Goal: Task Accomplishment & Management: Manage account settings

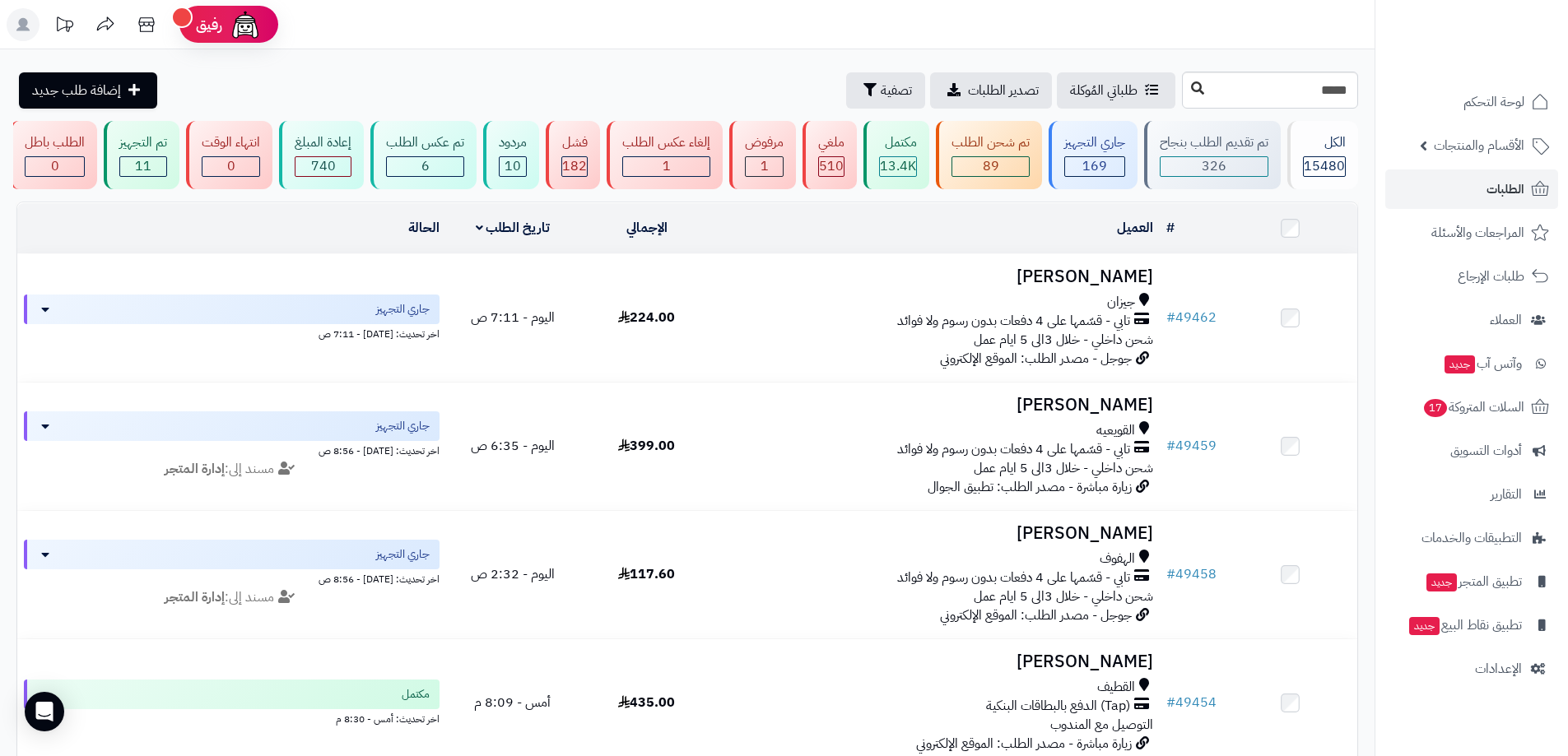
type input "*****"
click at [1185, 94] on button at bounding box center [1197, 89] width 25 height 31
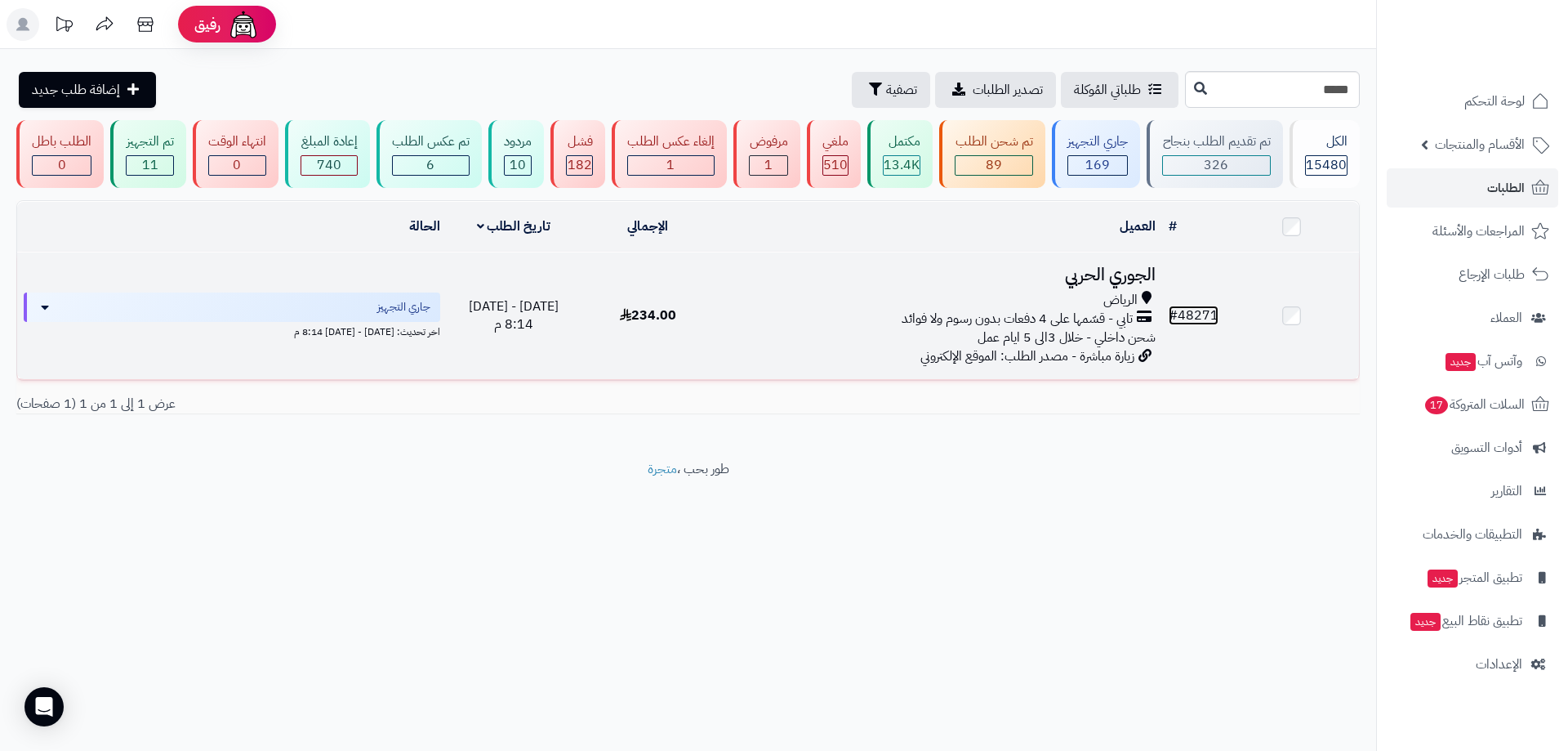
click at [1189, 307] on link "# 48271" at bounding box center [1193, 316] width 50 height 20
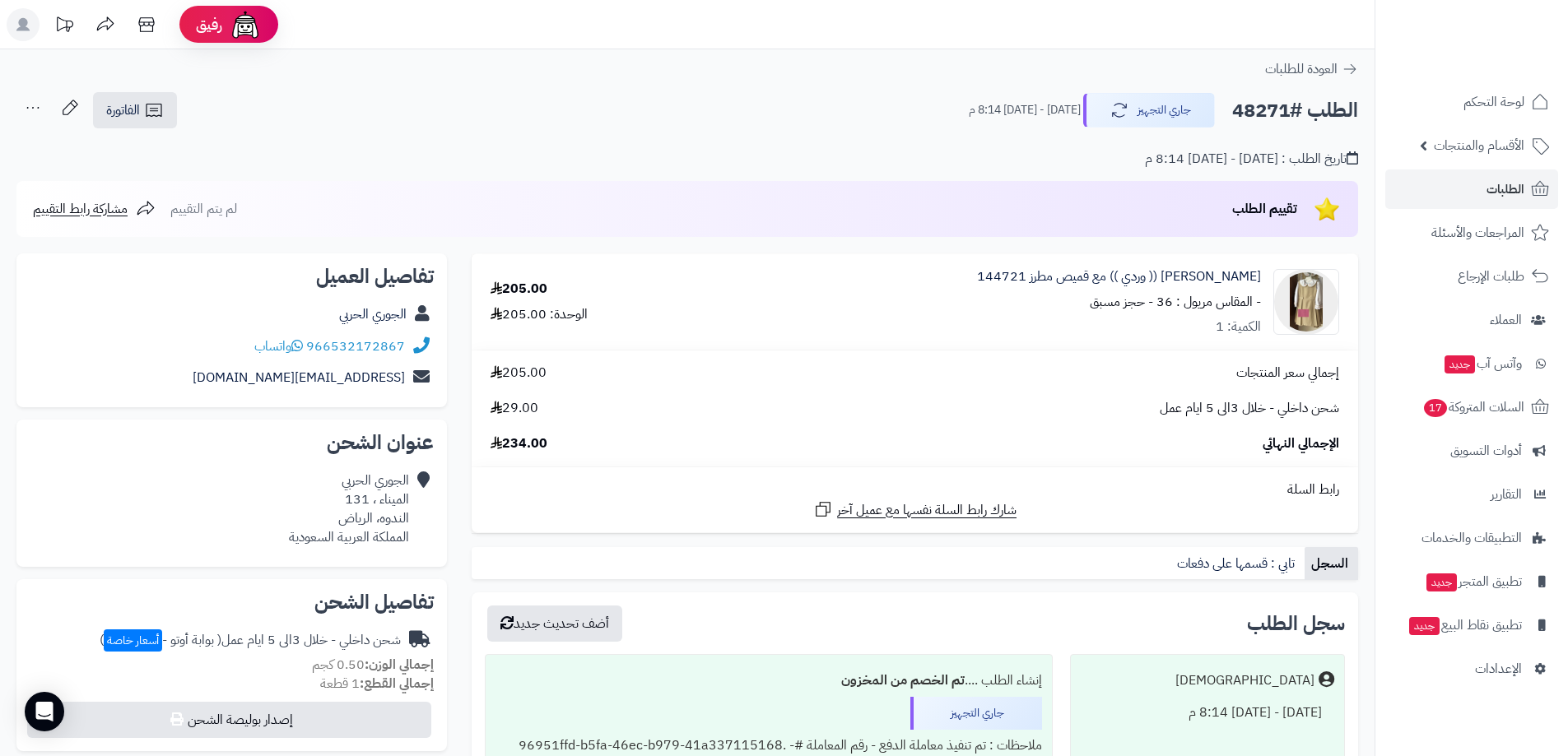
click at [1173, 329] on div "مريول مدرسي (( وردي )) مع قميص مطرز 144721 - المقاس مريول : 36 - حجز مسبق الكمي…" at bounding box center [1119, 302] width 284 height 70
click at [1475, 180] on link "الطلبات" at bounding box center [1472, 190] width 173 height 40
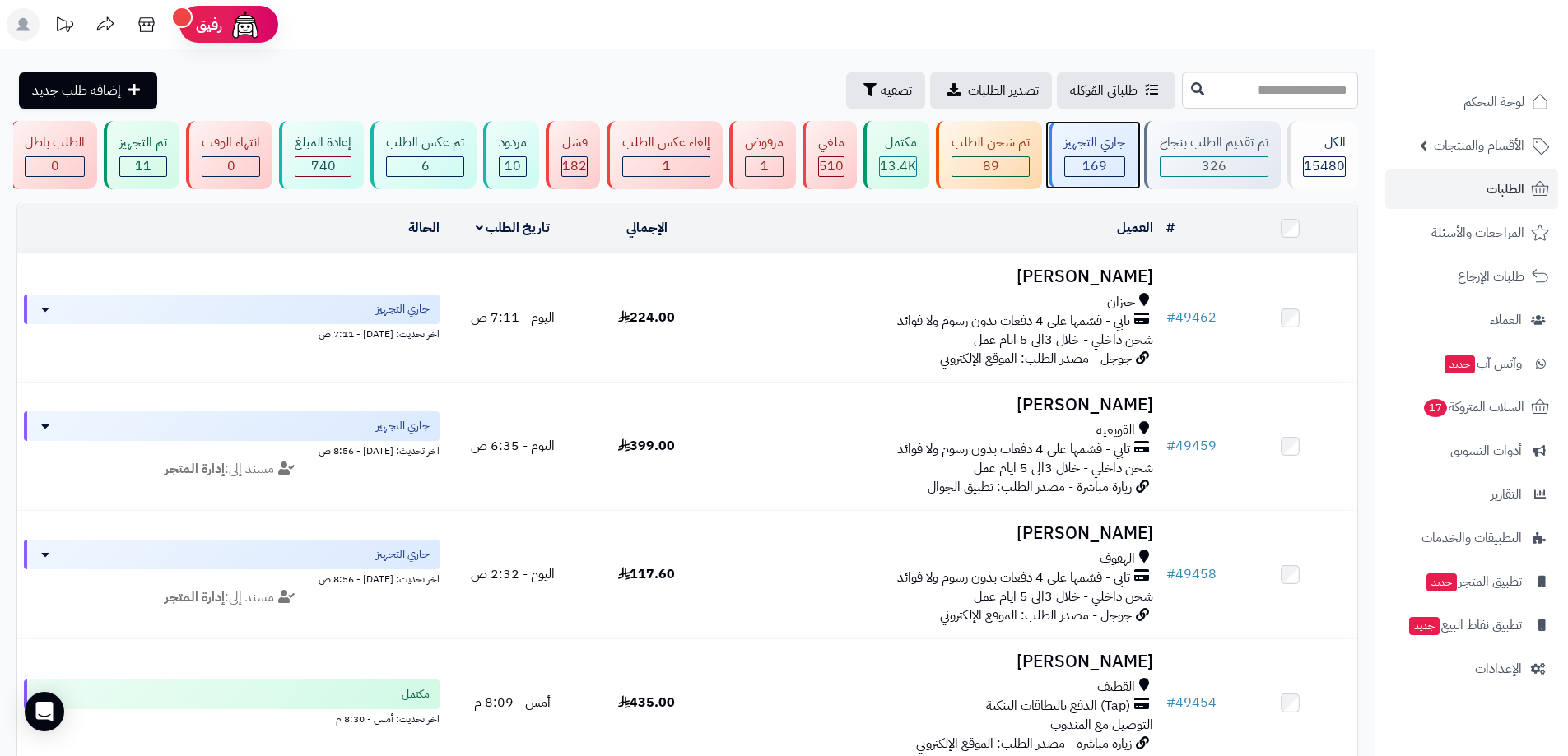
click at [1077, 147] on div "جاري التجهيز" at bounding box center [1094, 142] width 61 height 19
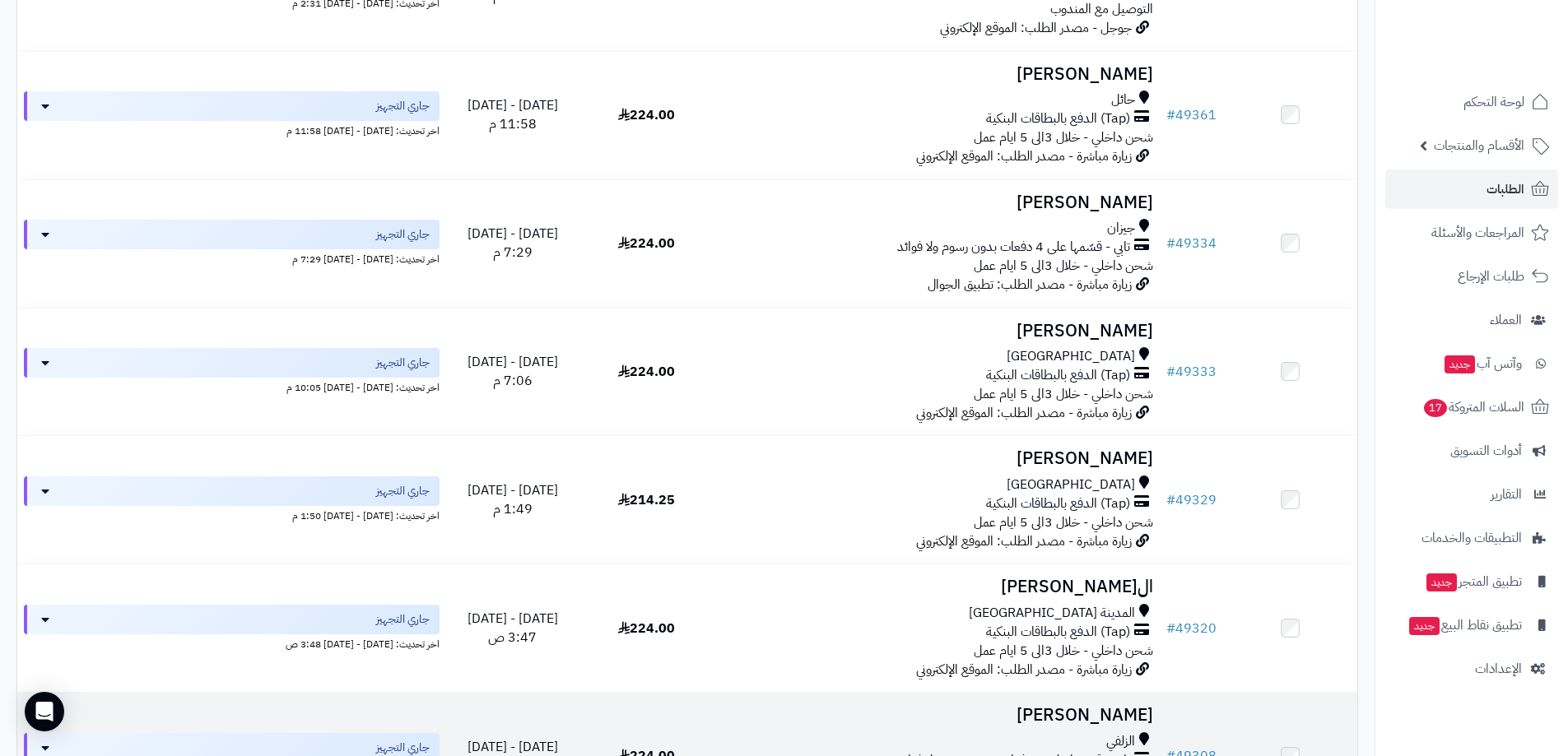
scroll to position [2221, 0]
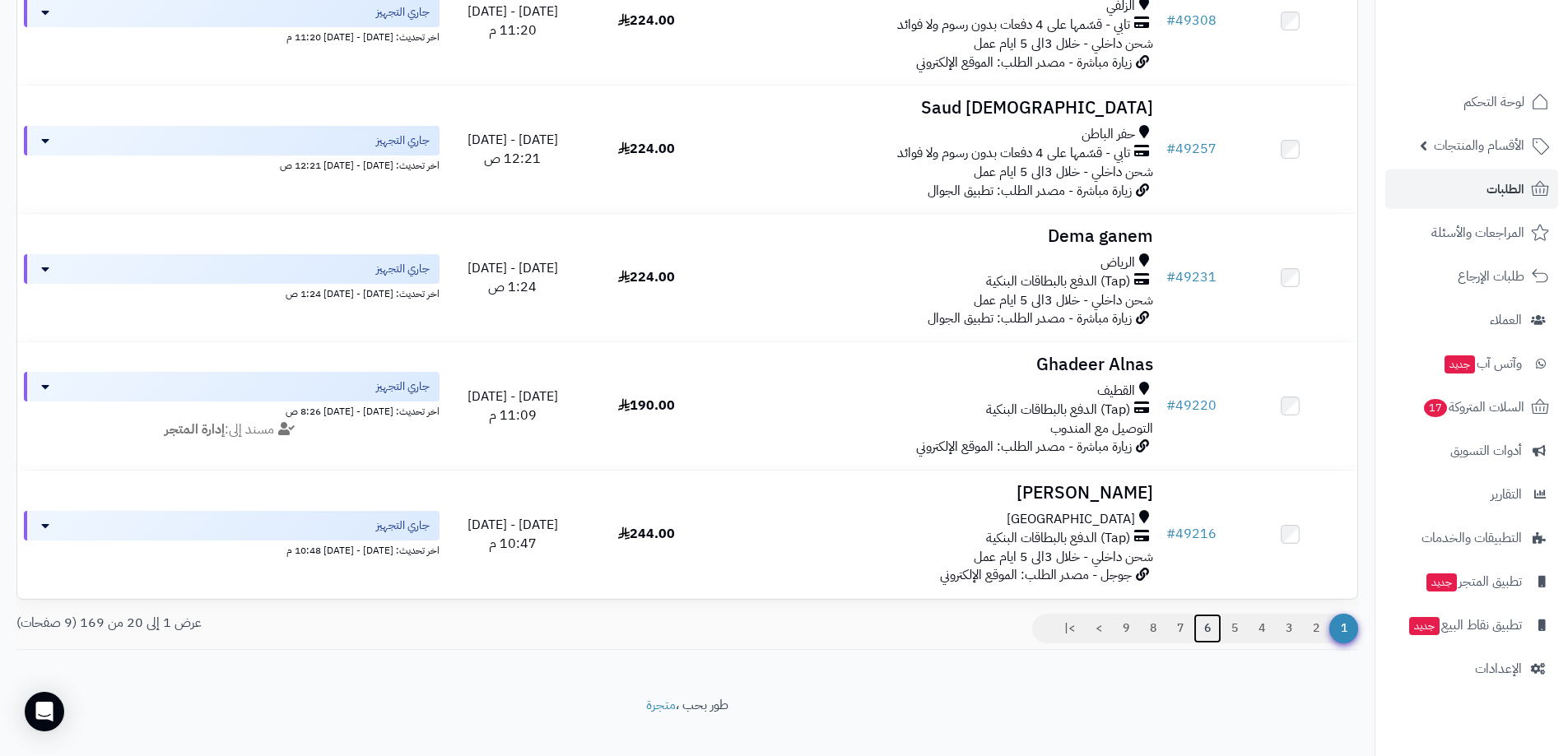
click at [1197, 636] on link "6" at bounding box center [1207, 628] width 28 height 30
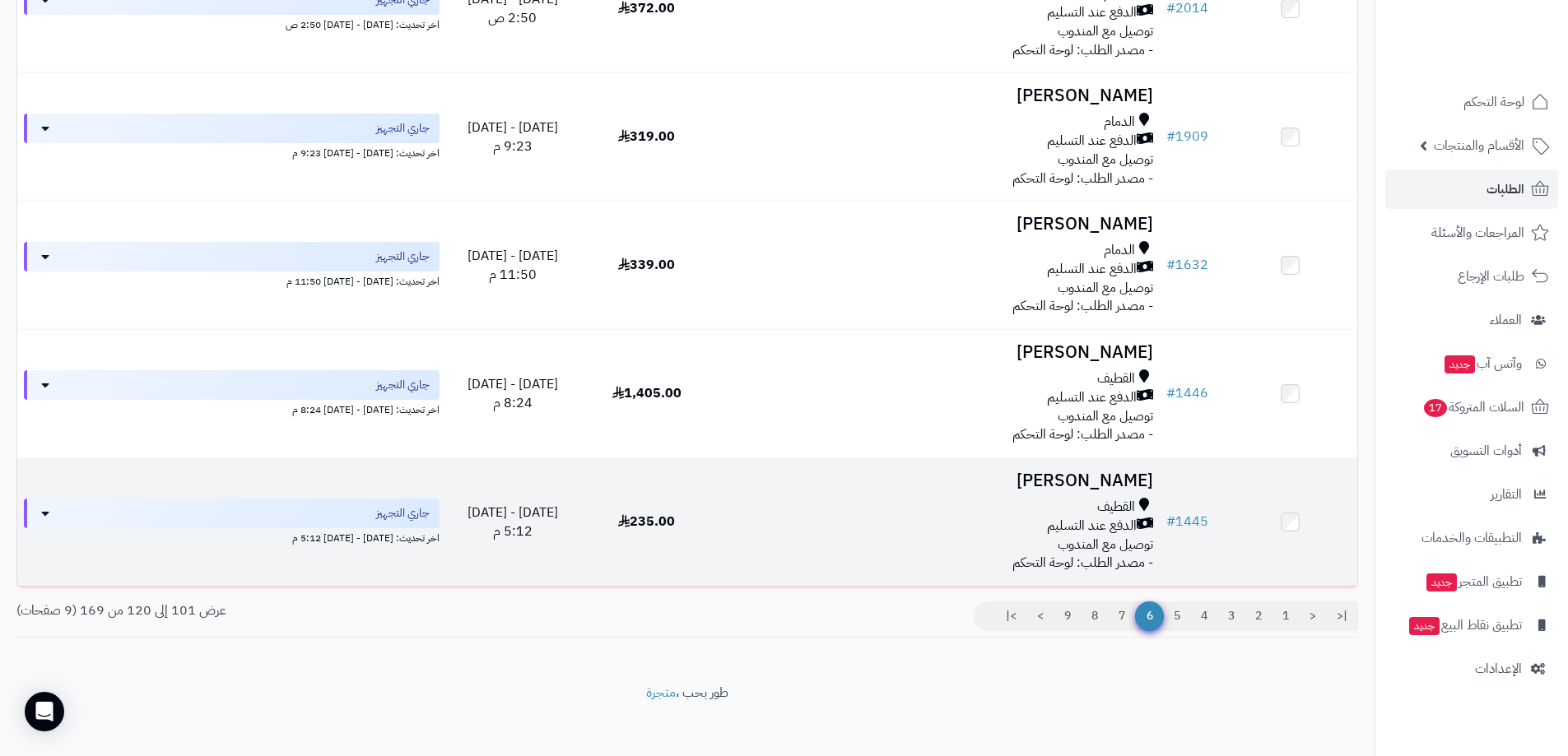
scroll to position [2253, 0]
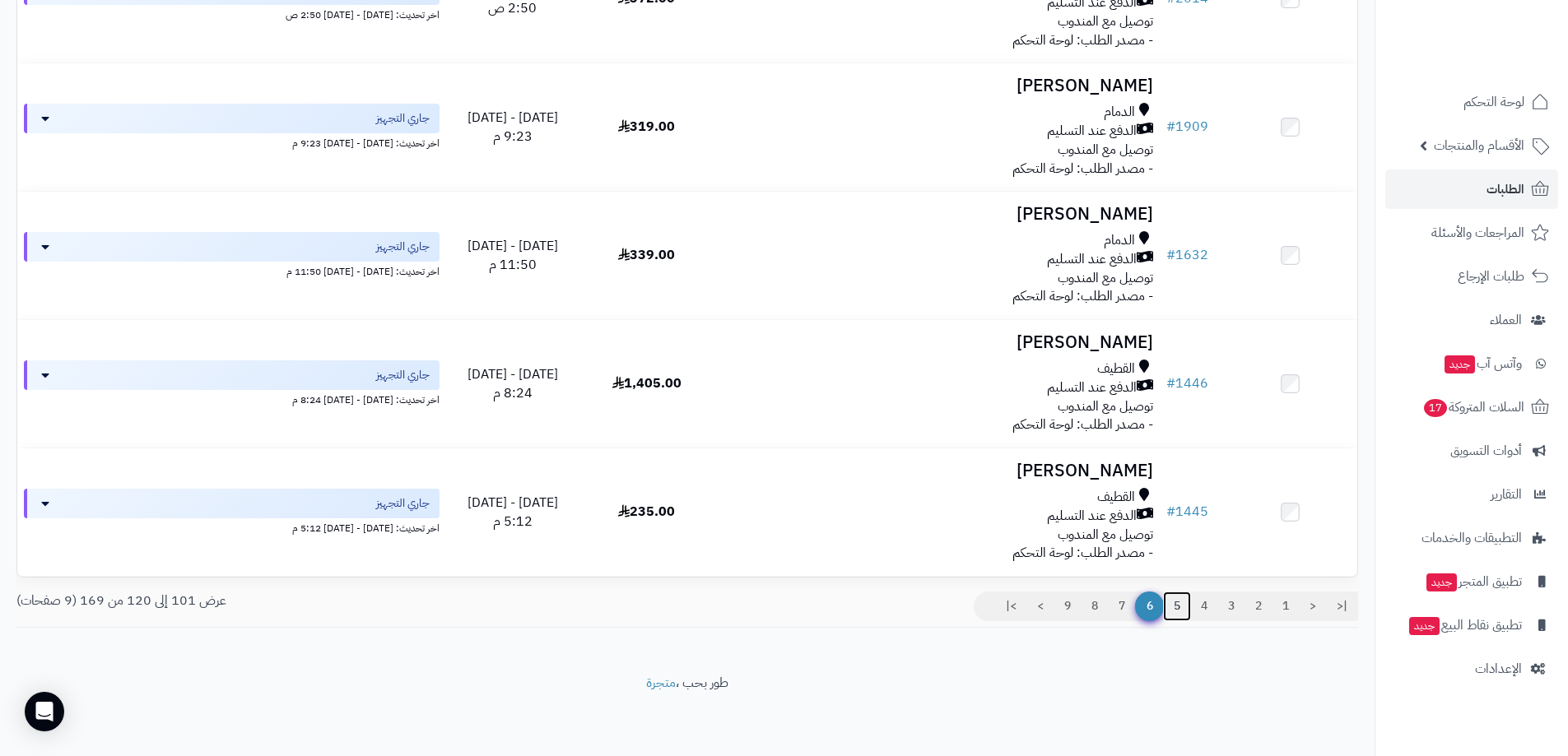
click at [1169, 612] on link "5" at bounding box center [1177, 606] width 28 height 30
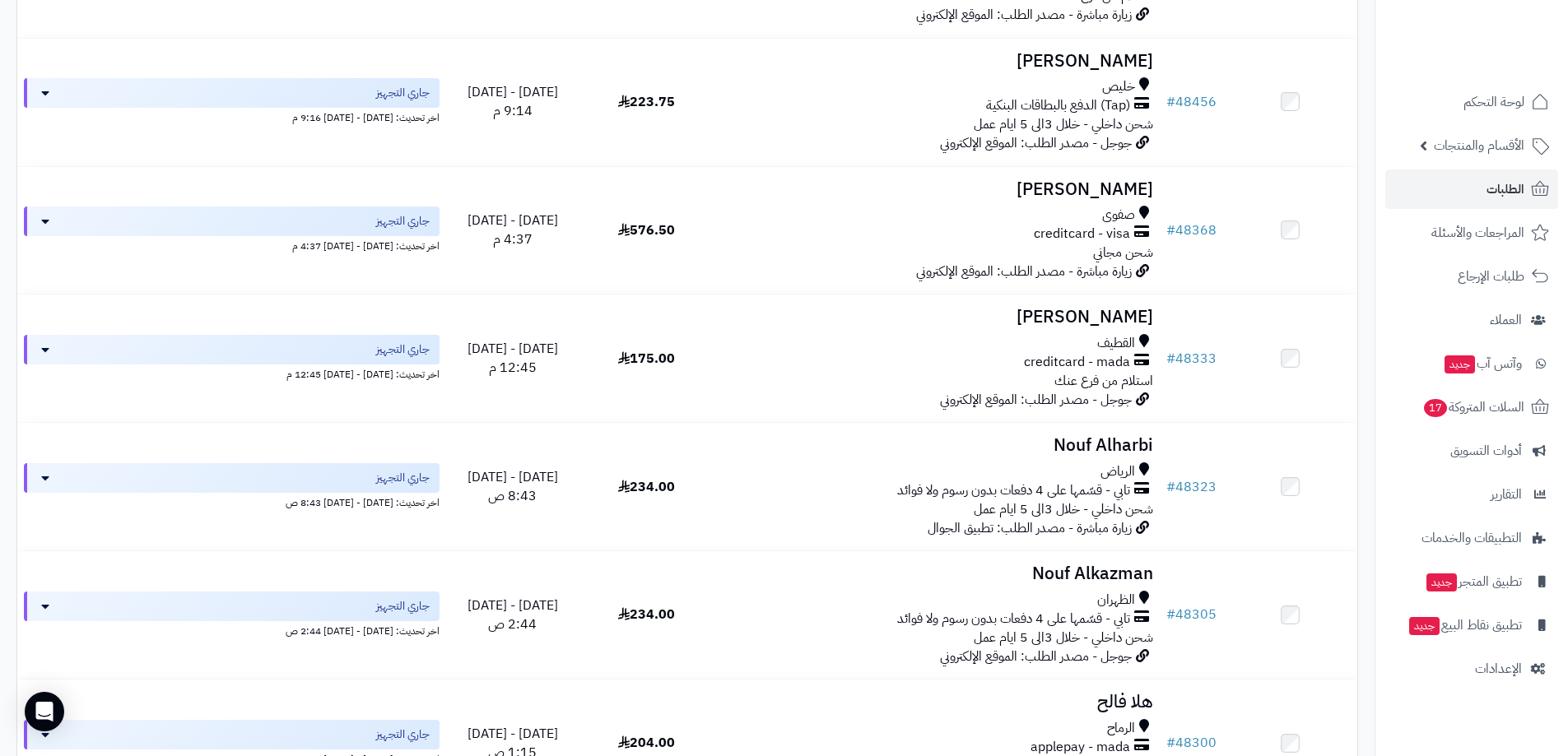
scroll to position [2171, 0]
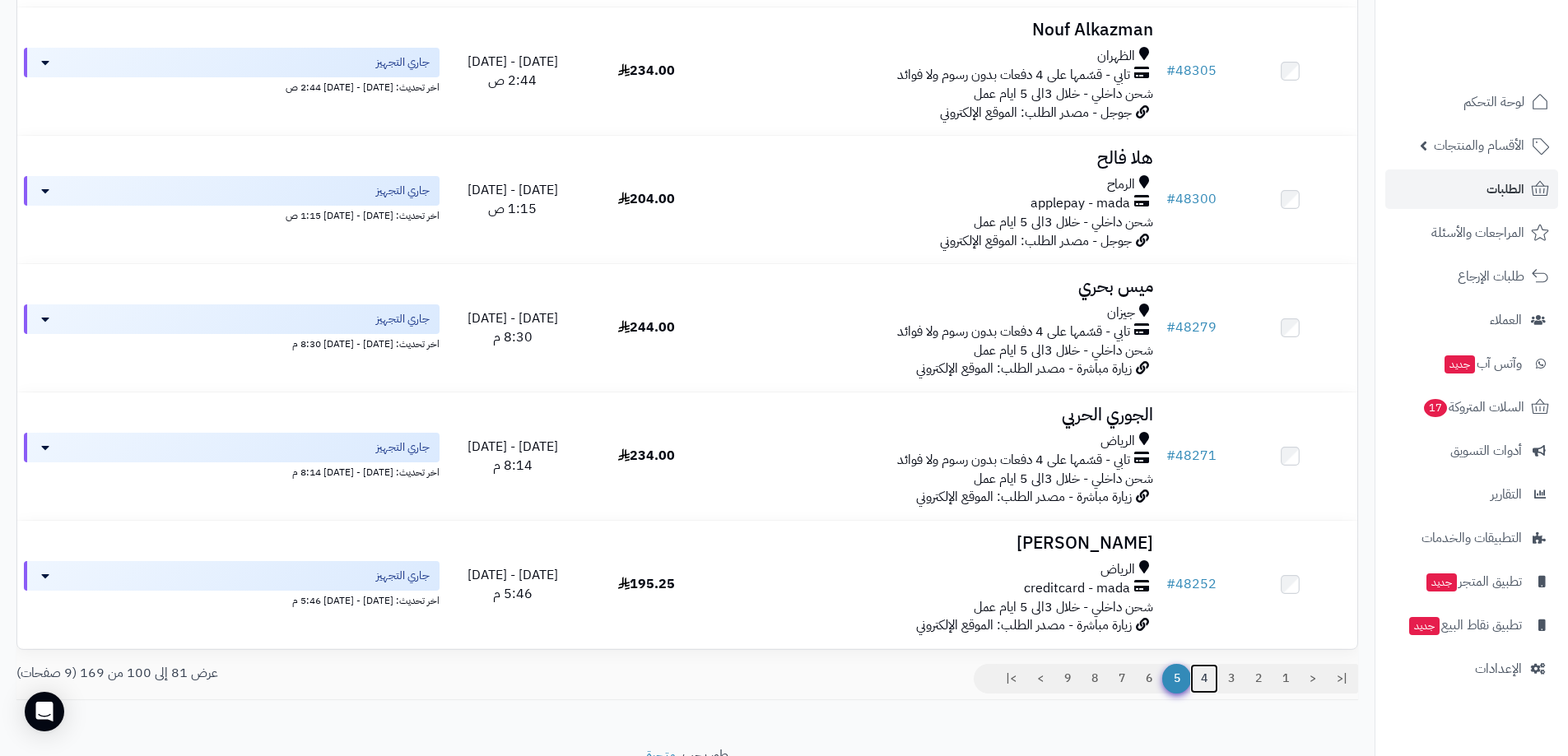
click at [1208, 691] on link "4" at bounding box center [1204, 679] width 28 height 30
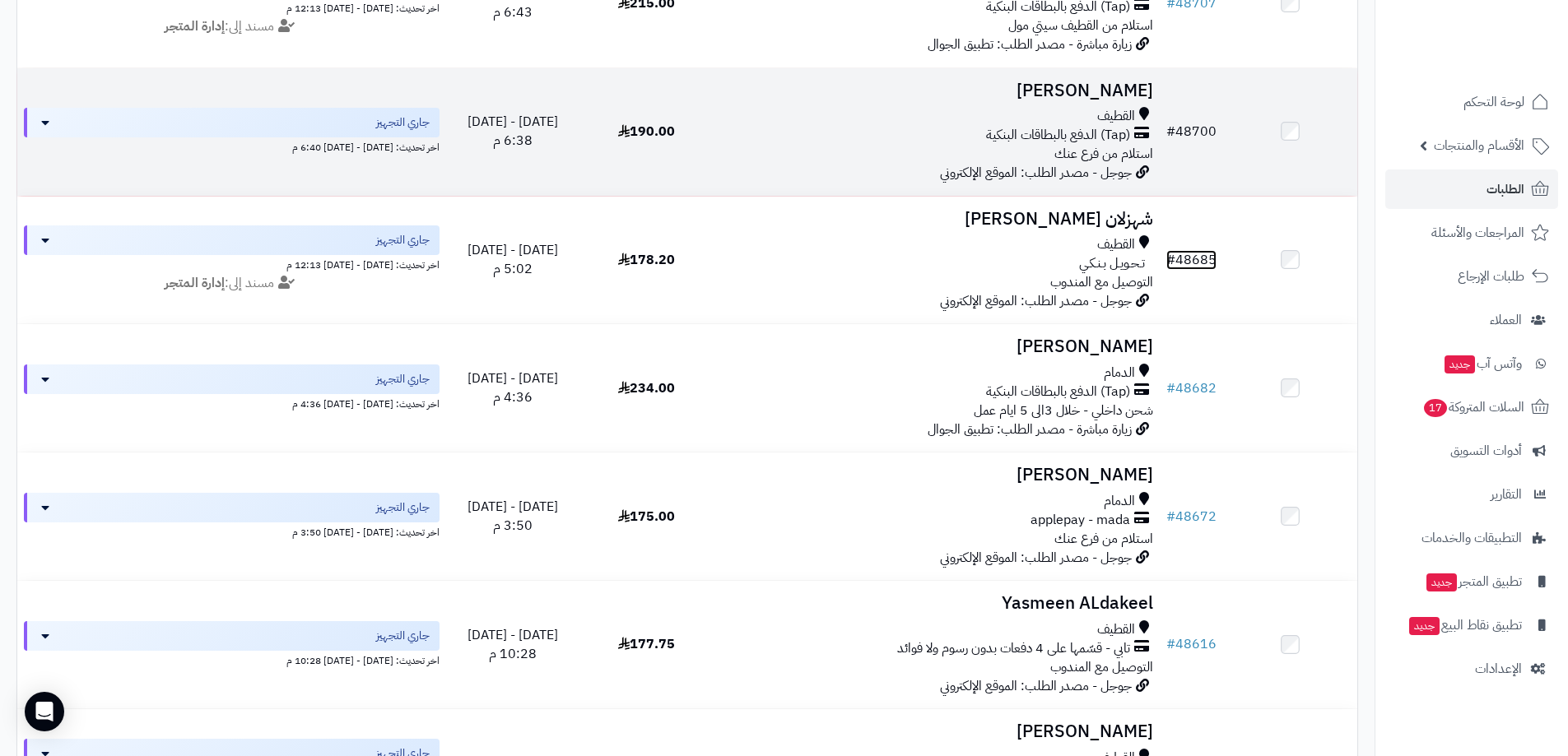
scroll to position [1595, 0]
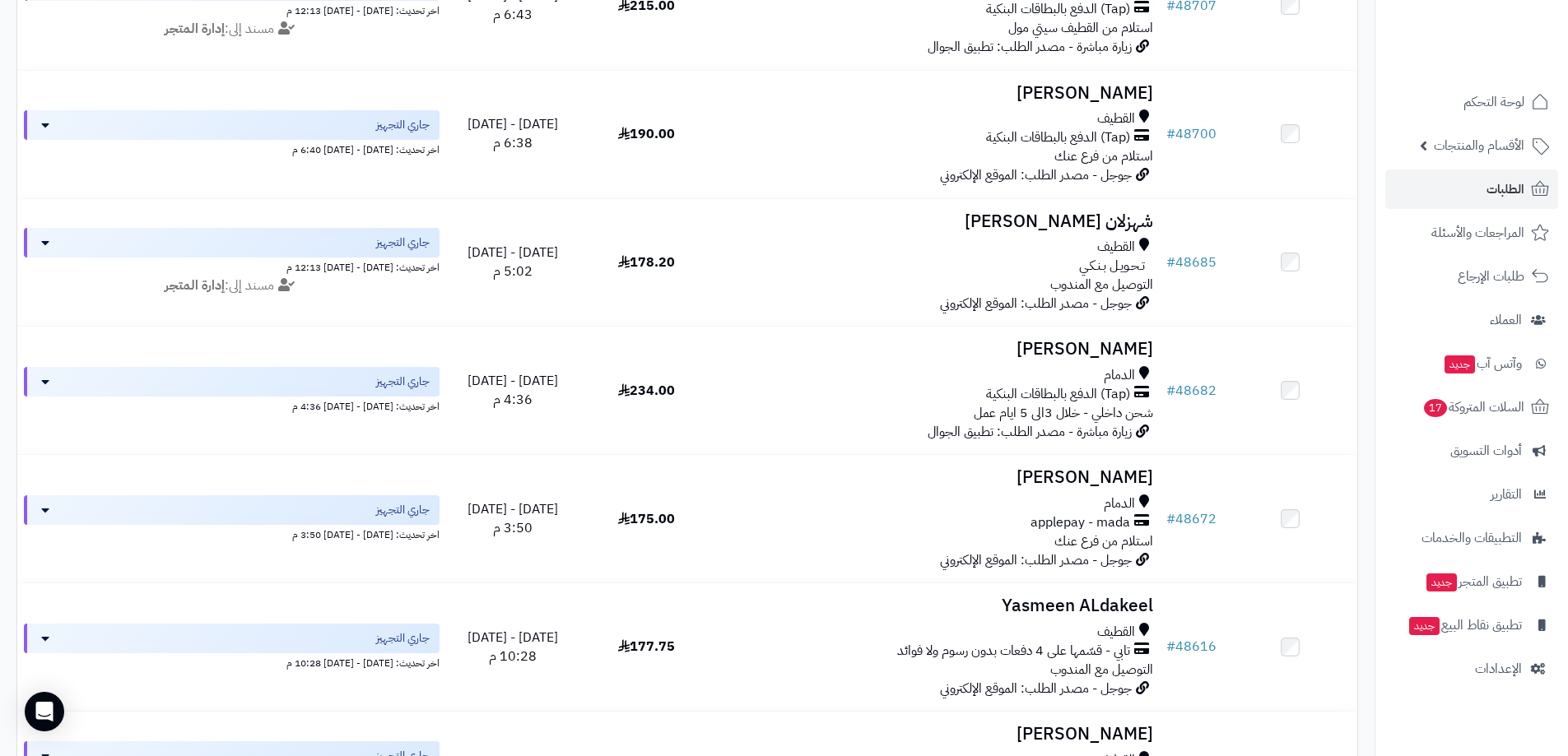
drag, startPoint x: 1196, startPoint y: 120, endPoint x: 1366, endPoint y: 188, distance: 183.1
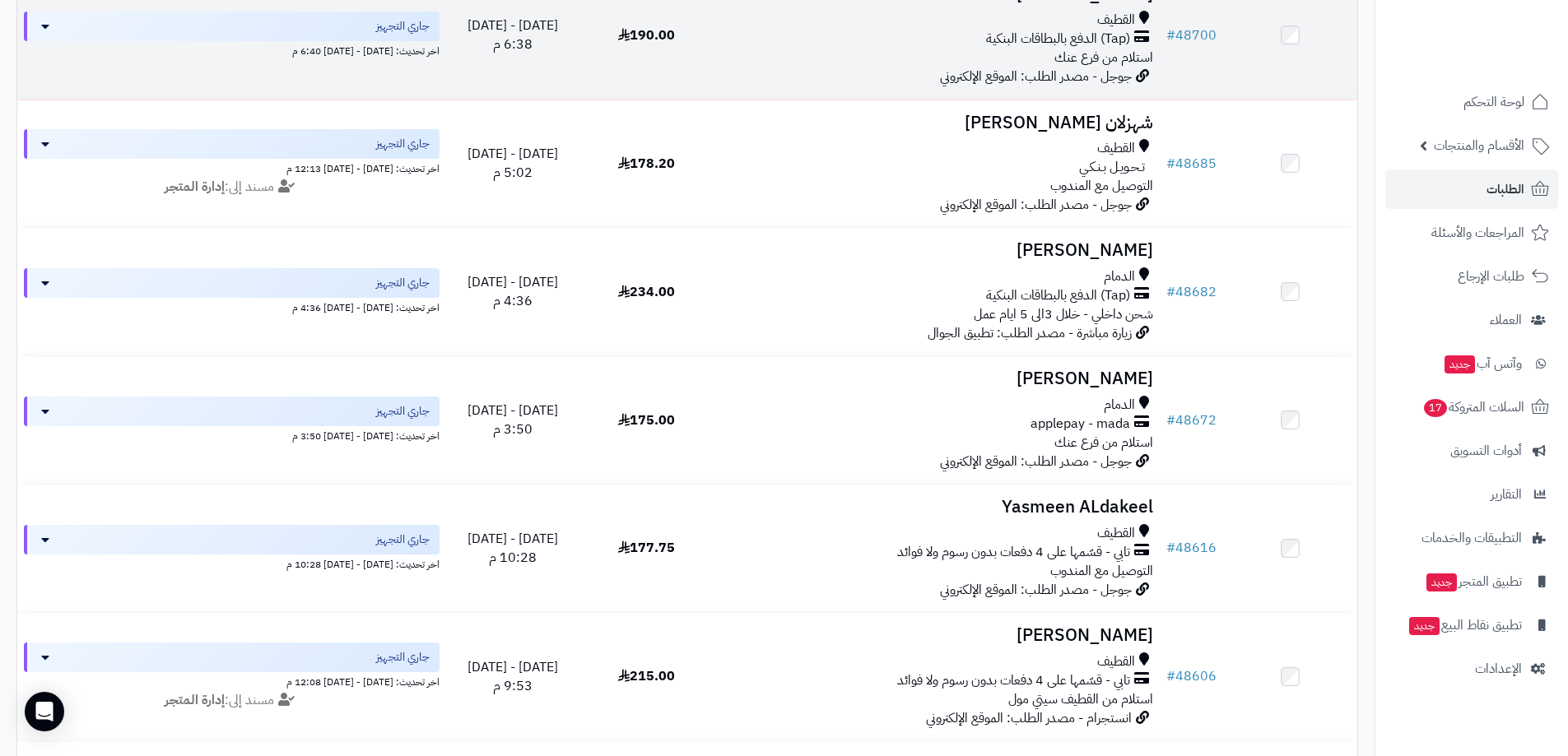
scroll to position [2253, 0]
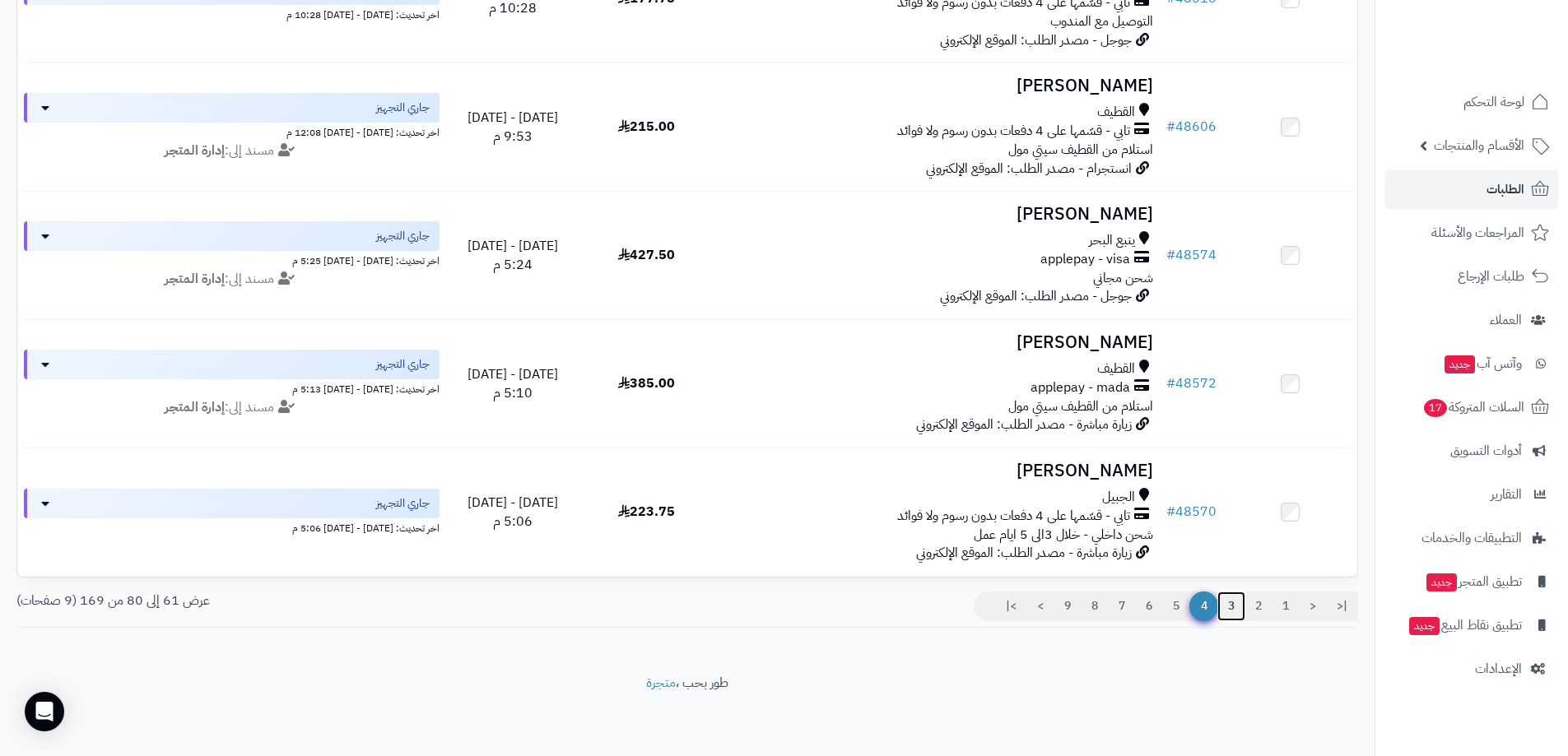
click at [1224, 605] on link "3" at bounding box center [1231, 606] width 28 height 30
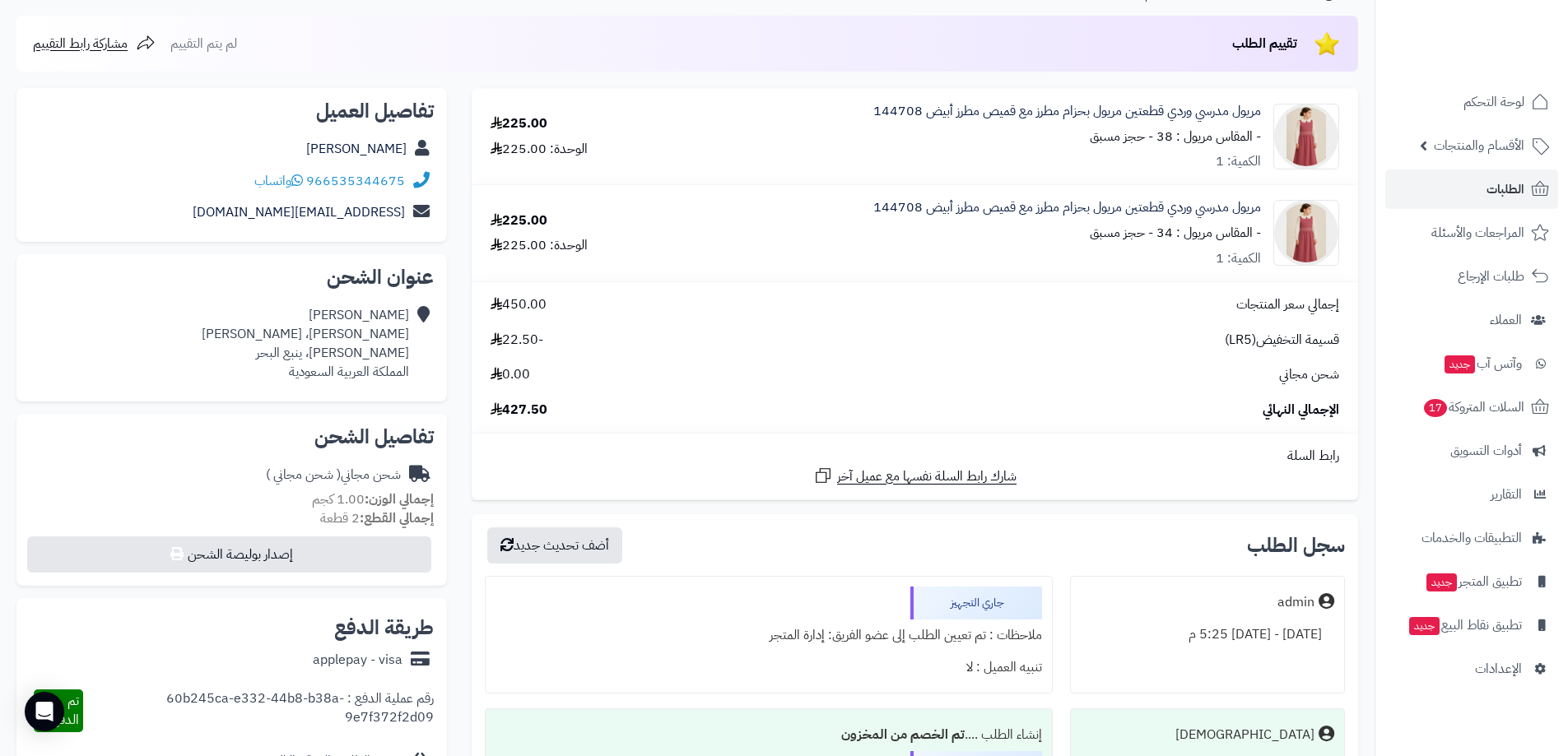
scroll to position [164, 0]
click at [1472, 192] on link "الطلبات" at bounding box center [1472, 190] width 173 height 40
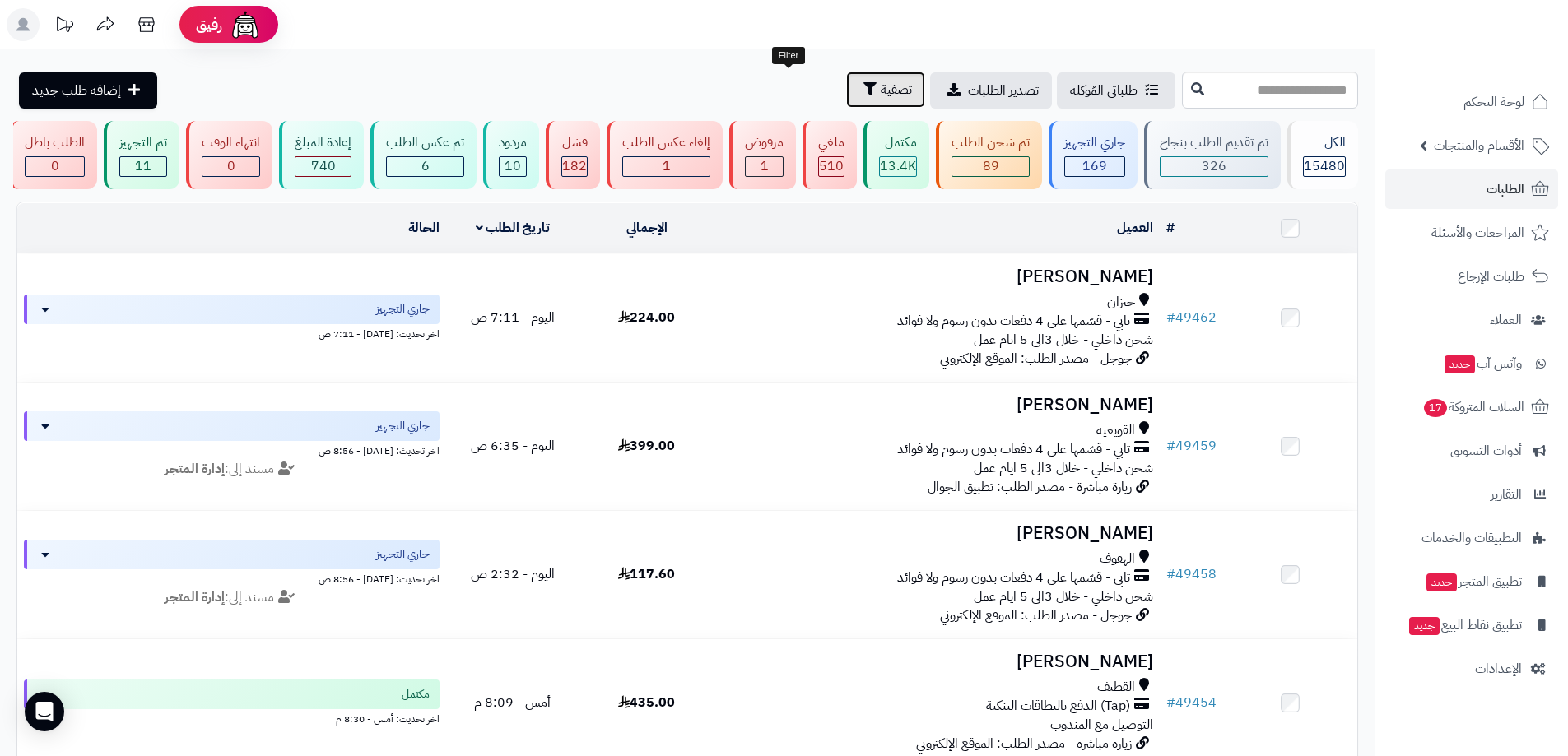
click at [846, 100] on button "تصفية" at bounding box center [885, 90] width 79 height 36
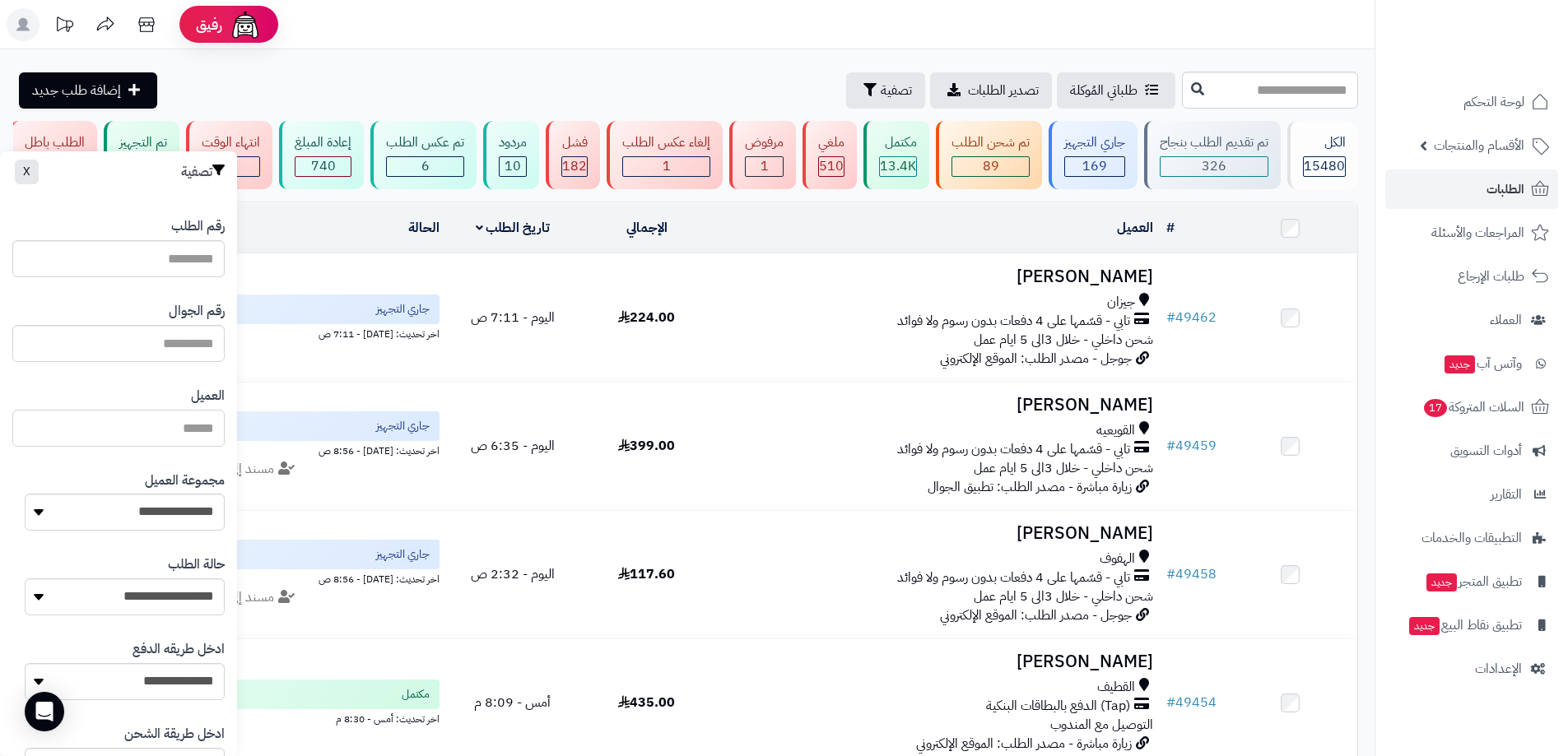
click at [172, 417] on input "العميل" at bounding box center [119, 427] width 212 height 37
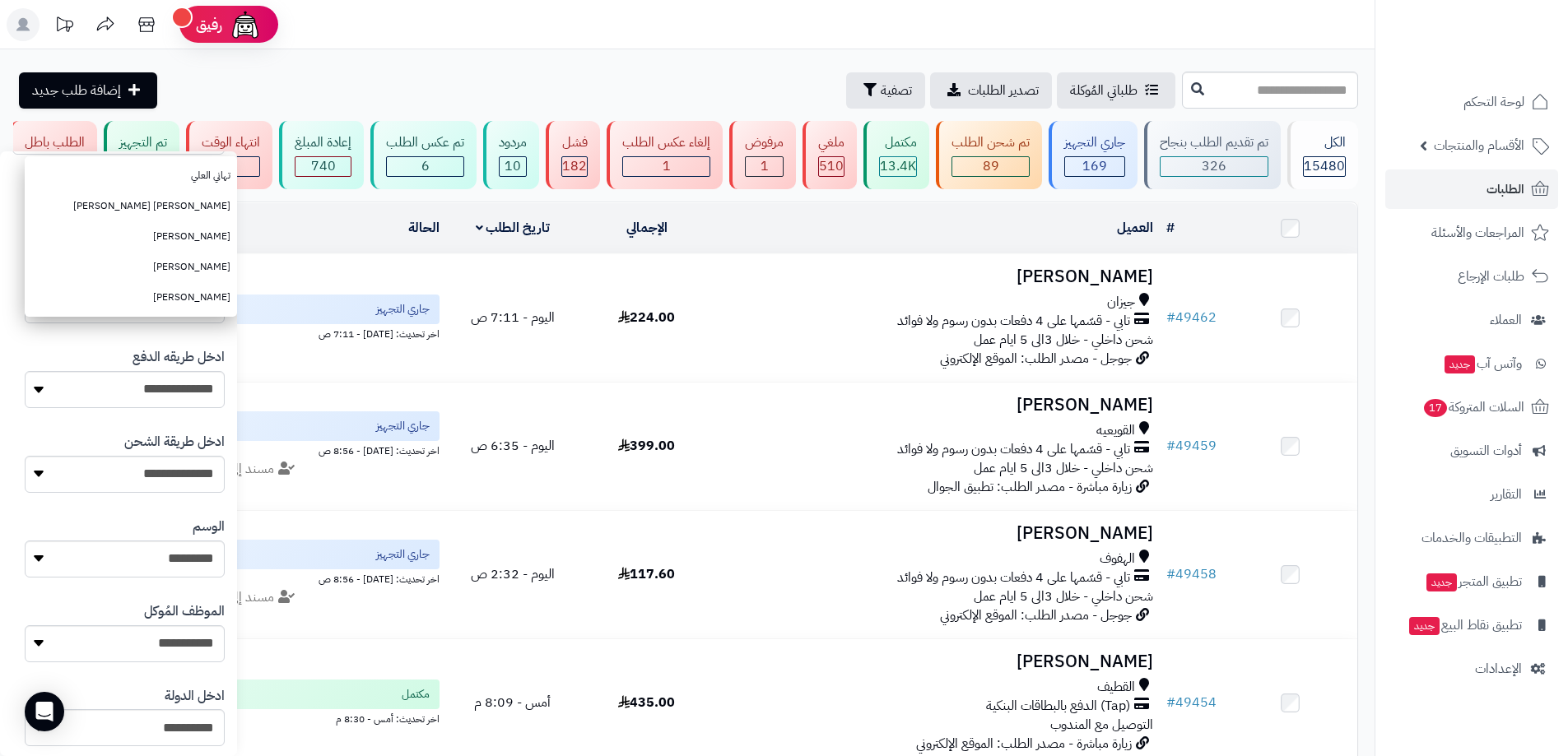
scroll to position [658, 0]
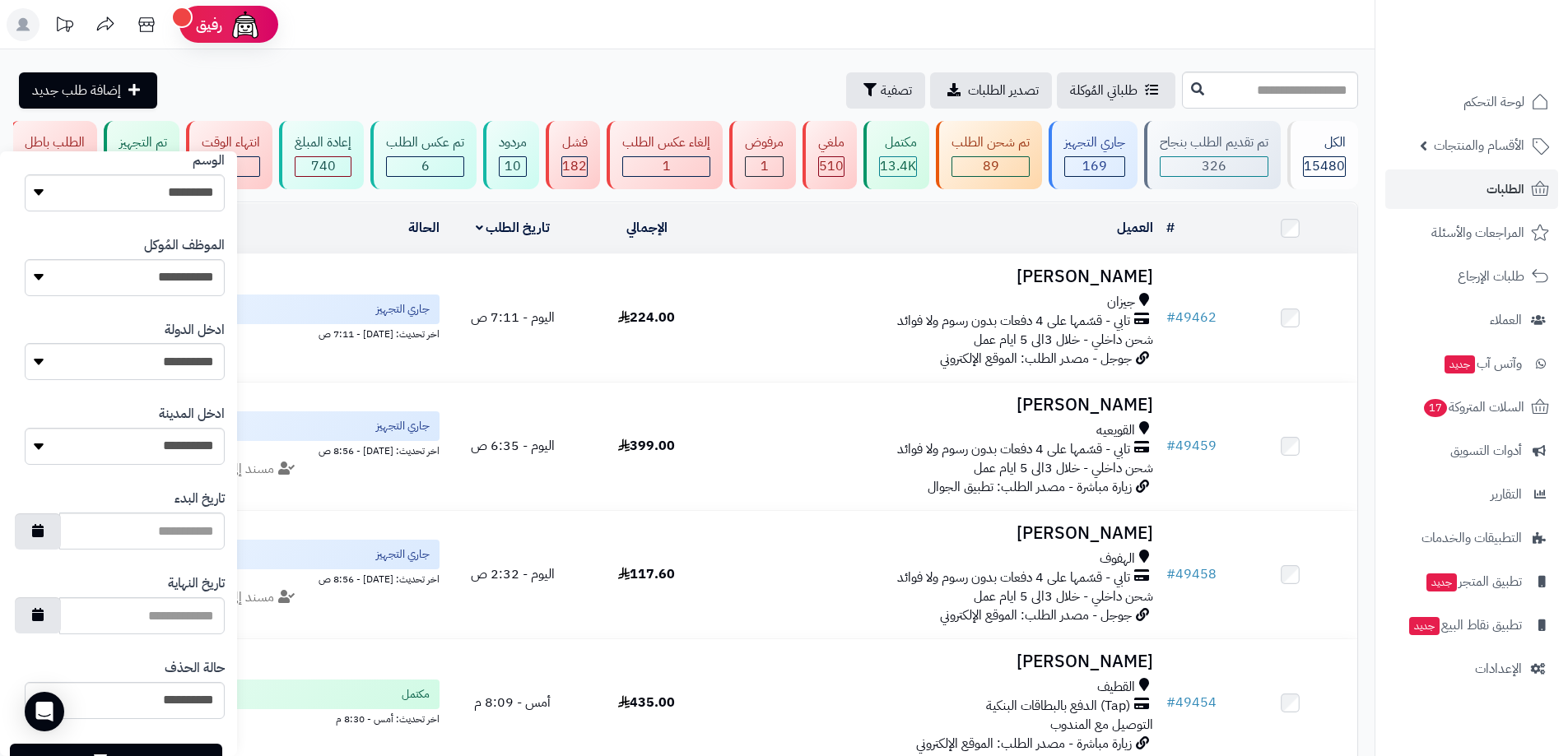
type input "*****"
click at [167, 741] on div "تصفية" at bounding box center [119, 761] width 212 height 61
click at [174, 751] on button "تصفية" at bounding box center [116, 761] width 212 height 36
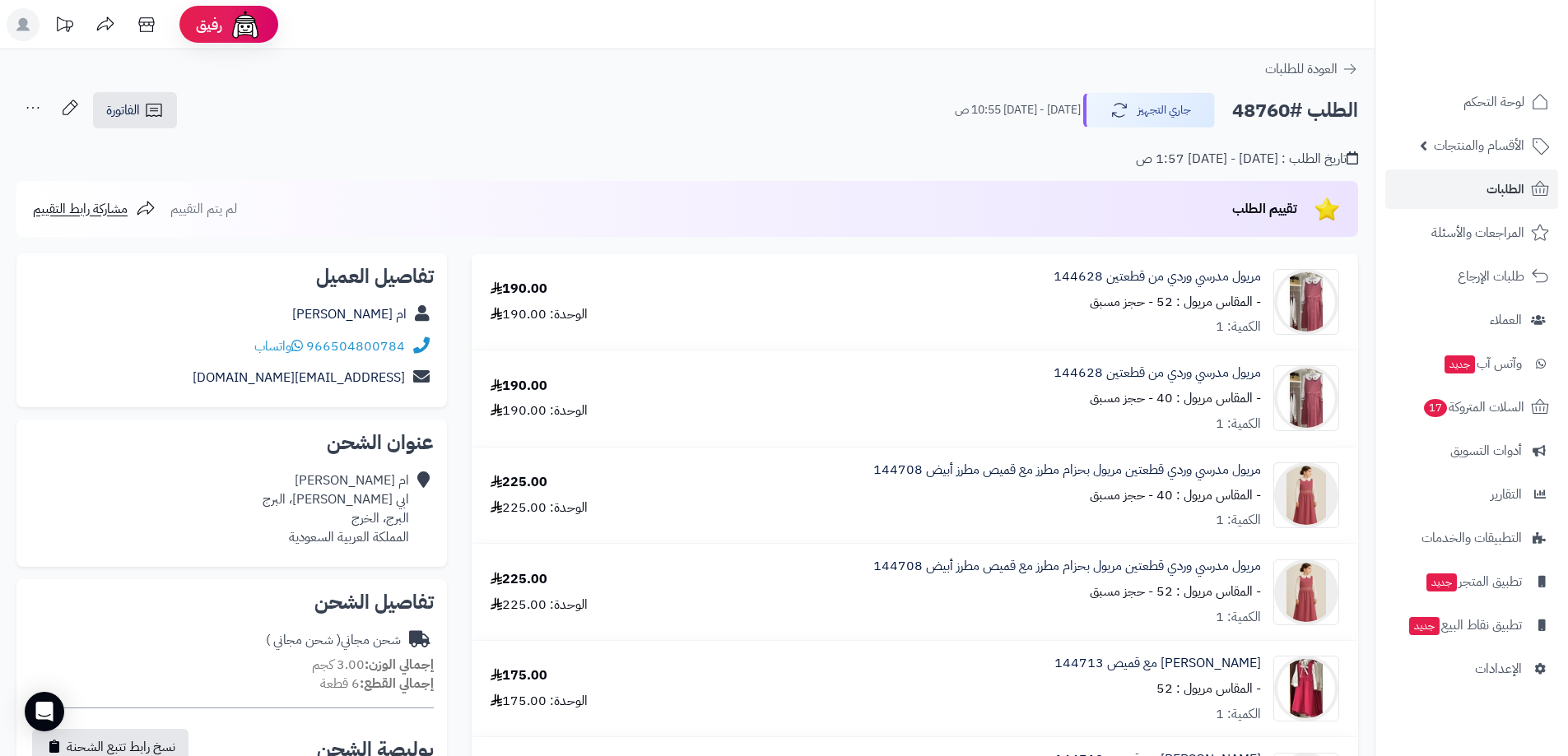
drag, startPoint x: 1360, startPoint y: 105, endPoint x: 1057, endPoint y: 157, distance: 307.4
click at [1057, 157] on div "الطلب #48760 جاري التجهيز [DATE] - [DATE] 10:55 ص الفاتورة طباعة الفاتورة إرسال…" at bounding box center [687, 164] width 1375 height 145
click at [1057, 158] on div "تاريخ الطلب : [DATE] - [DATE] 1:57 ص" at bounding box center [687, 149] width 1342 height 39
